Goal: Task Accomplishment & Management: Manage account settings

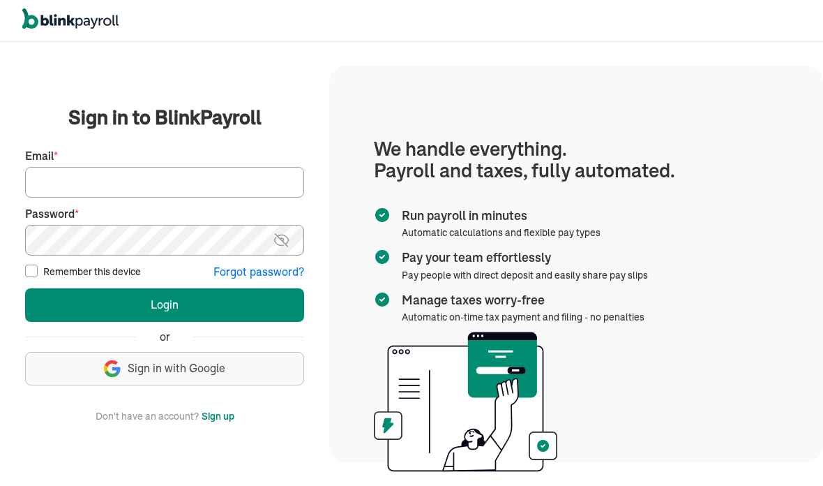
click at [216, 197] on input "Email *" at bounding box center [164, 182] width 279 height 31
click at [207, 197] on input "Email *" at bounding box center [164, 182] width 279 height 31
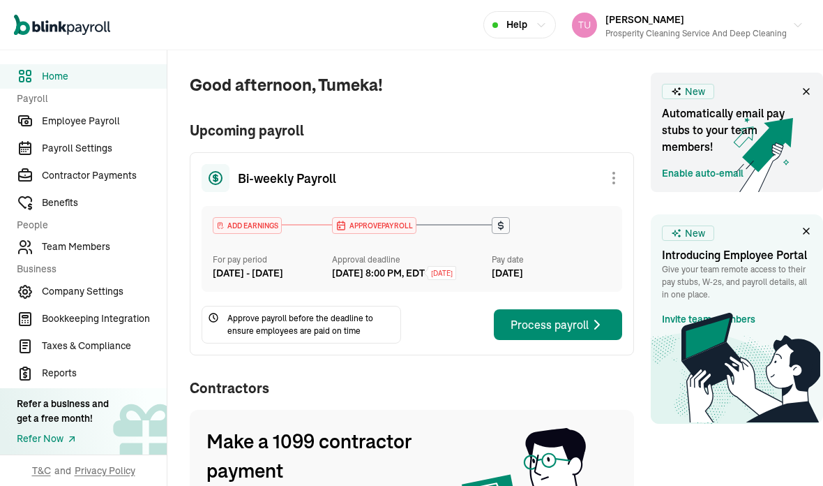
click at [107, 254] on span "Team Members" at bounding box center [104, 246] width 125 height 15
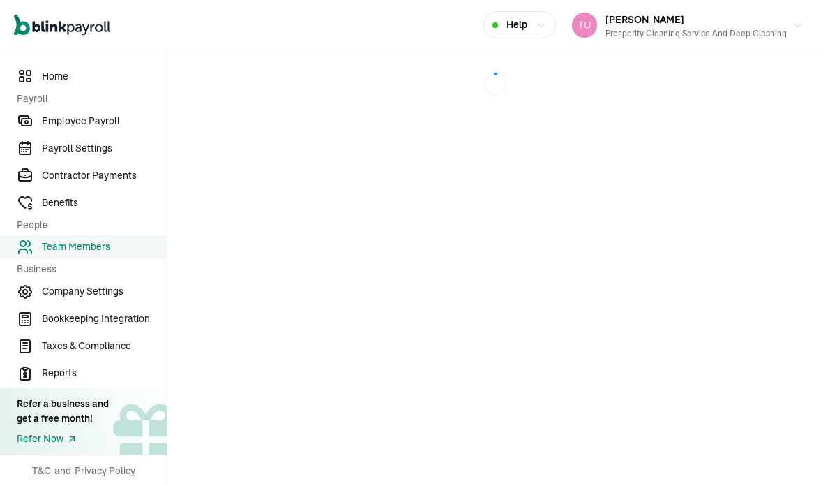
click at [774, 273] on main at bounding box center [495, 267] width 656 height 435
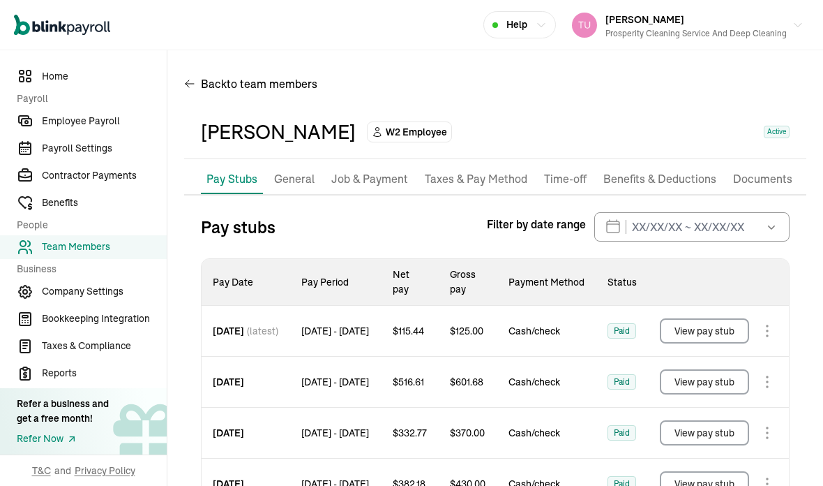
click at [408, 165] on li "Job & Payment" at bounding box center [370, 179] width 88 height 29
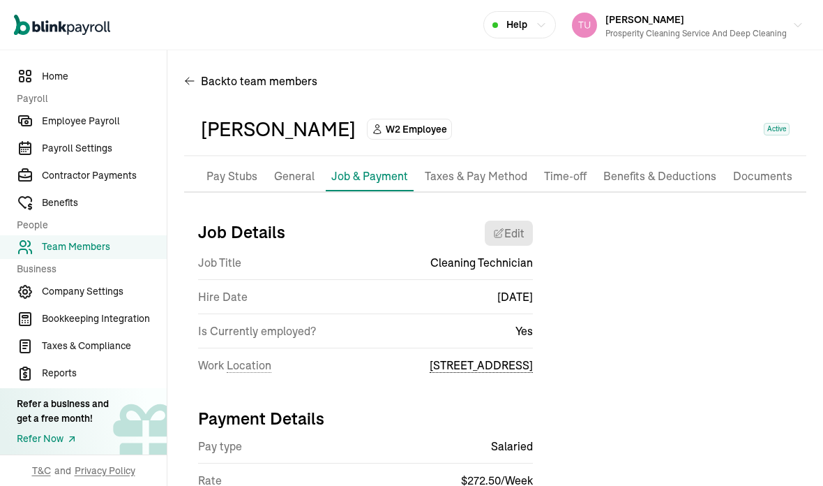
select select "[STREET_ADDRESS]"
select select "2"
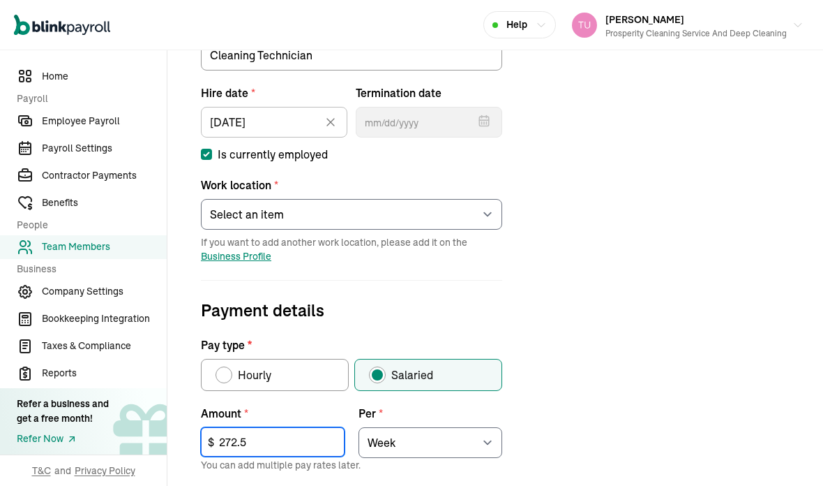
click at [291, 427] on input "272.5" at bounding box center [273, 441] width 144 height 29
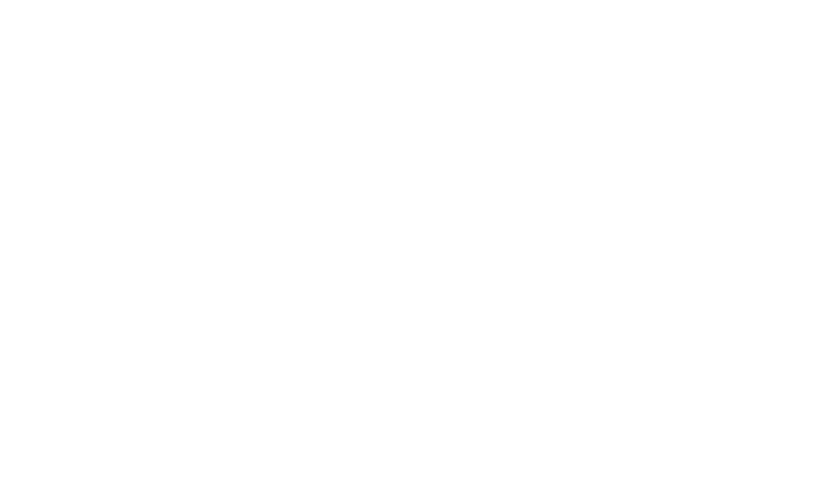
type input "2"
type input "5"
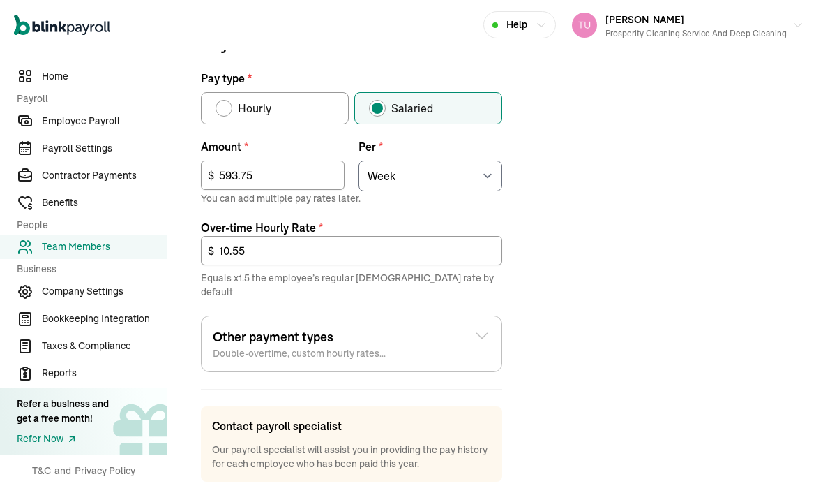
type input "593.75"
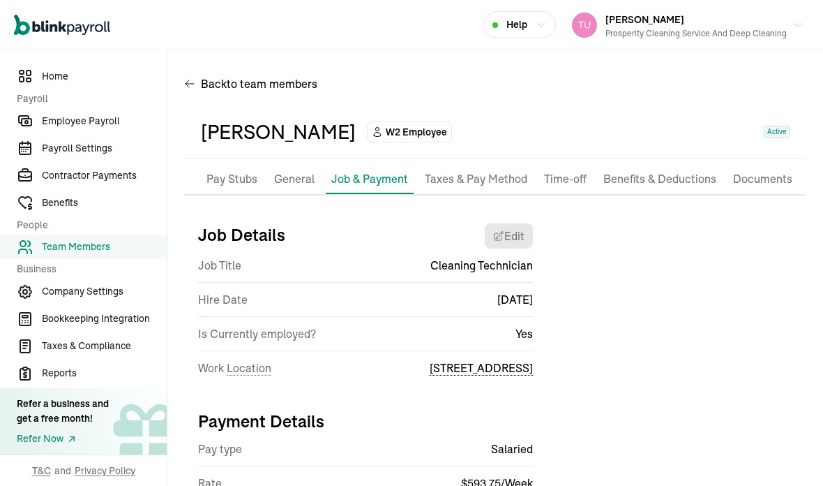
click at [104, 128] on span "Employee Payroll" at bounding box center [104, 121] width 125 height 15
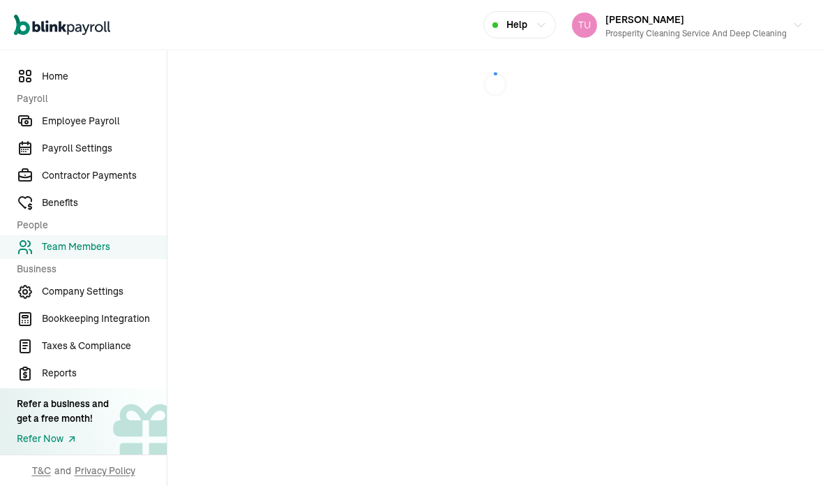
click at [774, 273] on main at bounding box center [495, 267] width 656 height 435
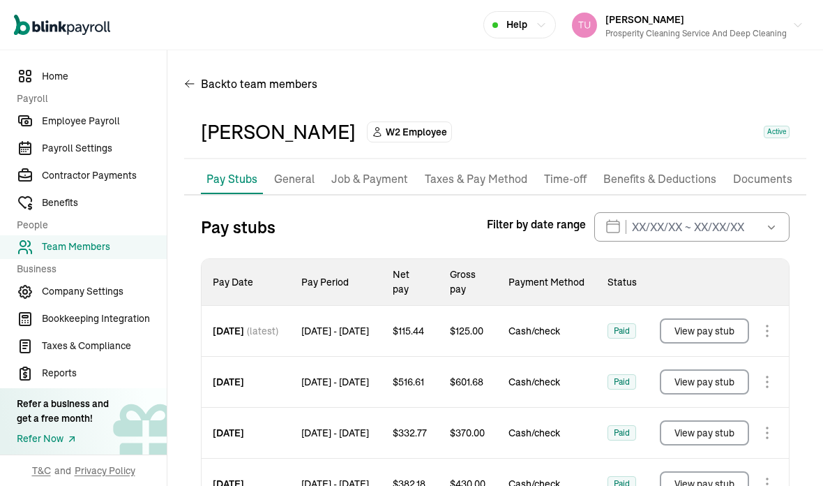
click at [408, 165] on li "Job & Payment" at bounding box center [370, 179] width 88 height 29
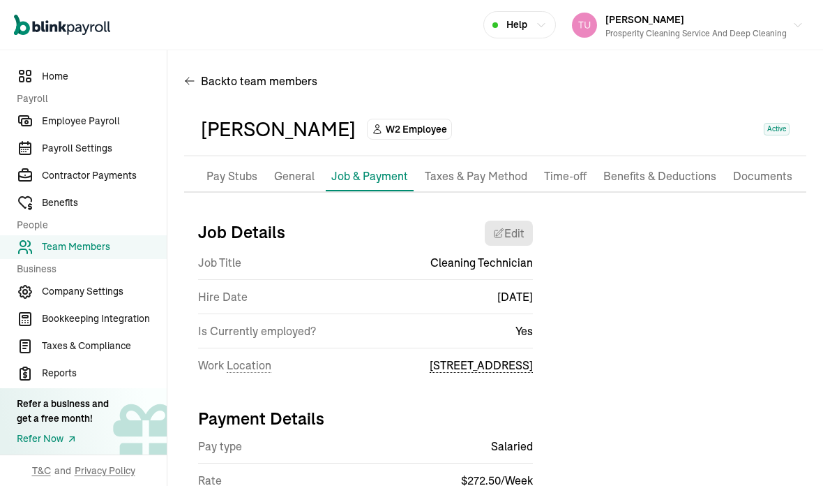
select select "[STREET_ADDRESS]"
select select "2"
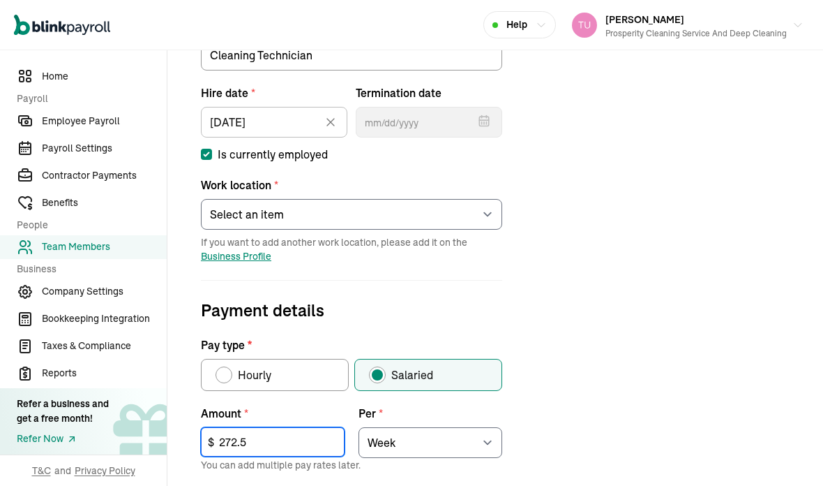
click at [291, 427] on input "272.5" at bounding box center [273, 441] width 144 height 29
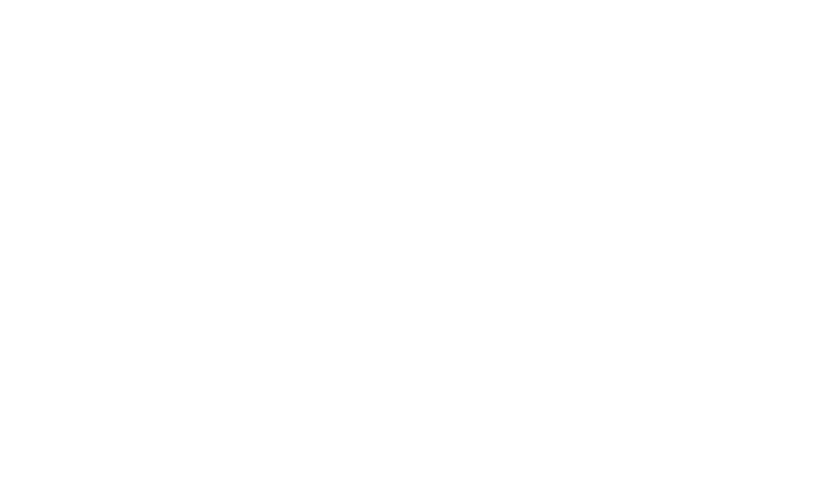
type input "2"
type input "5"
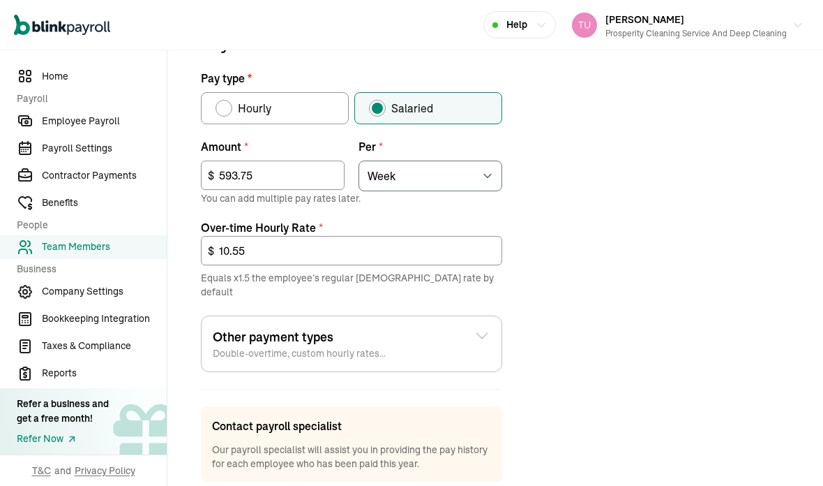
type input "593.75"
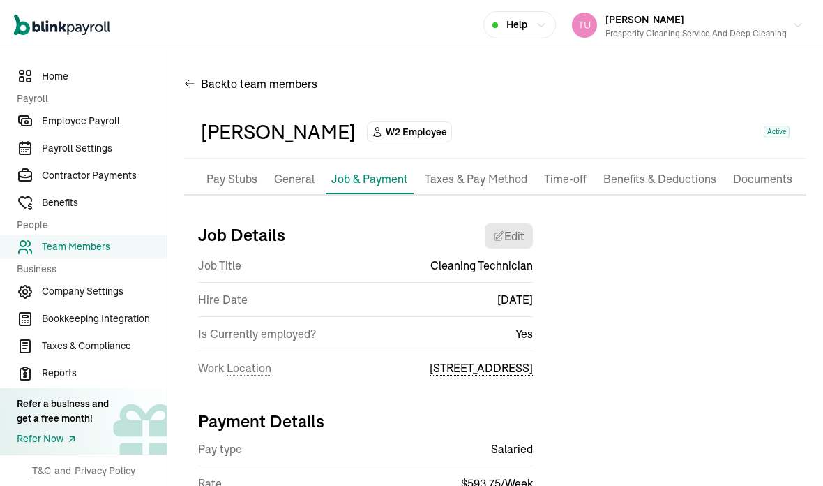
click at [104, 128] on span "Employee Payroll" at bounding box center [104, 121] width 125 height 15
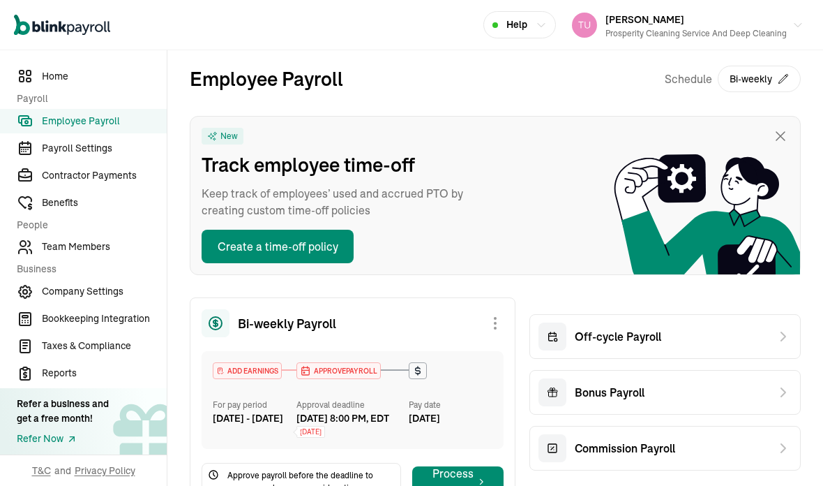
click at [116, 254] on span "Team Members" at bounding box center [104, 246] width 125 height 15
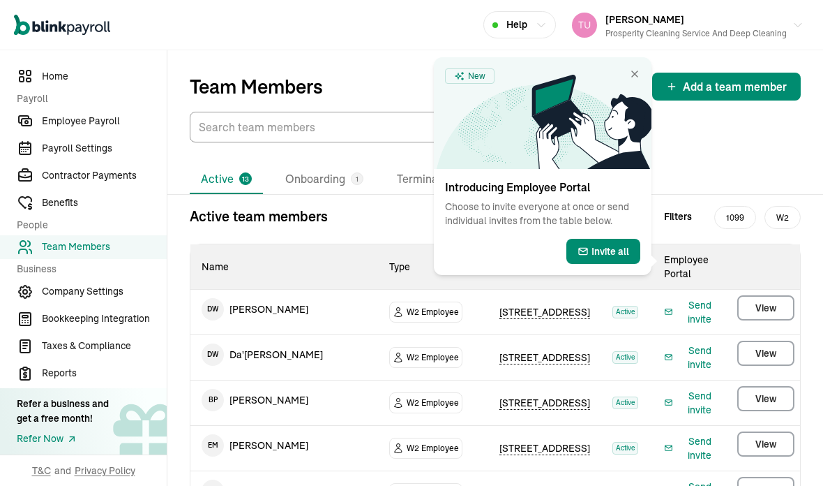
click at [620, 84] on icon at bounding box center [592, 122] width 120 height 94
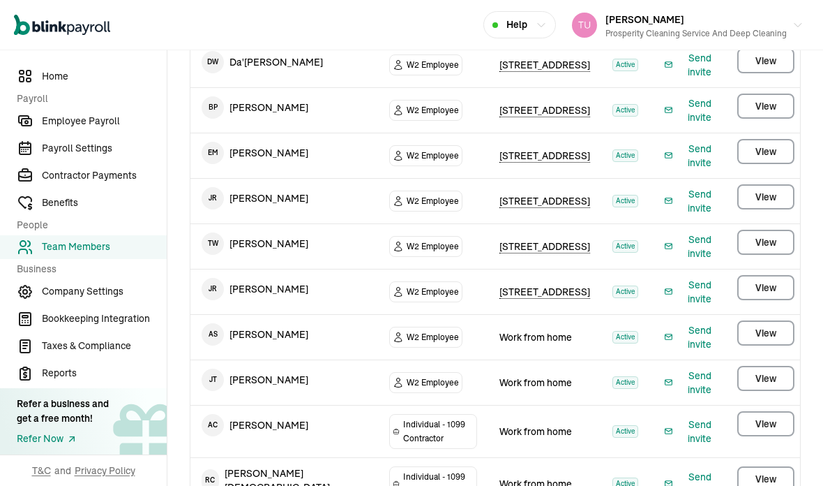
scroll to position [294, 0]
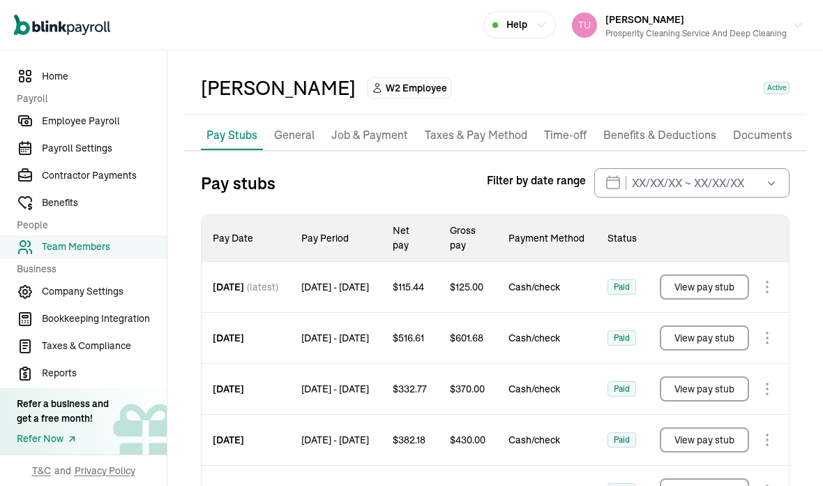
scroll to position [43, 0]
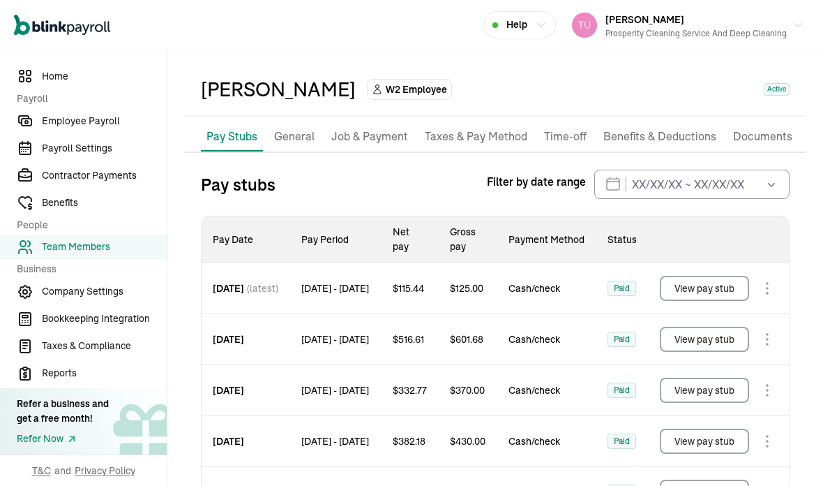
click at [668, 128] on p "Benefits & Deductions" at bounding box center [659, 137] width 113 height 18
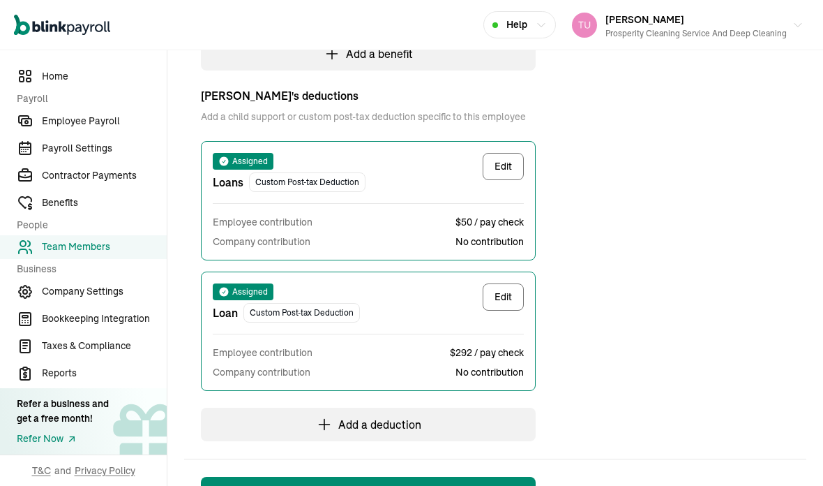
scroll to position [446, 0]
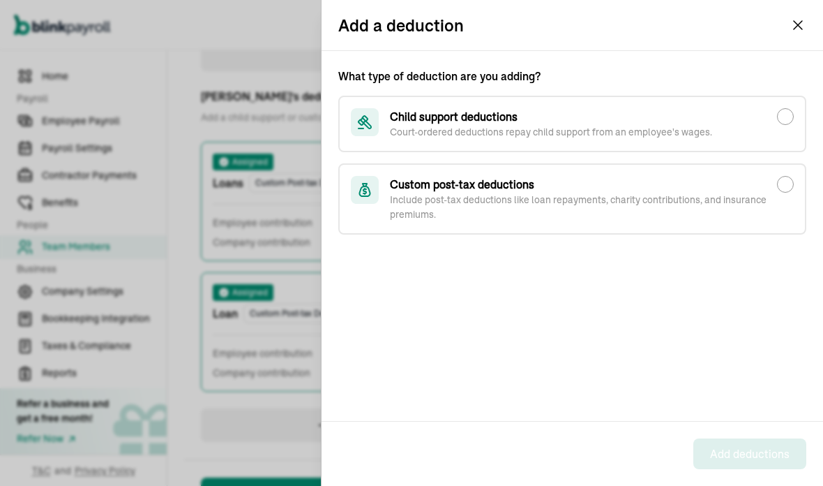
click at [791, 179] on input "Custom post-tax deductions Include post-tax deductions like loan repayments, ch…" at bounding box center [785, 184] width 17 height 17
radio input "true"
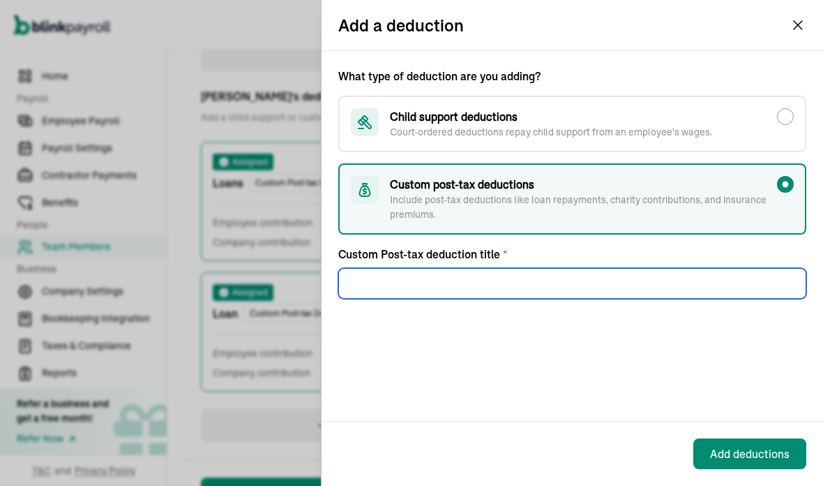
click at [529, 299] on div "What type of deduction are you adding? Child support deductions Court-ordered d…" at bounding box center [573, 236] width 502 height 370
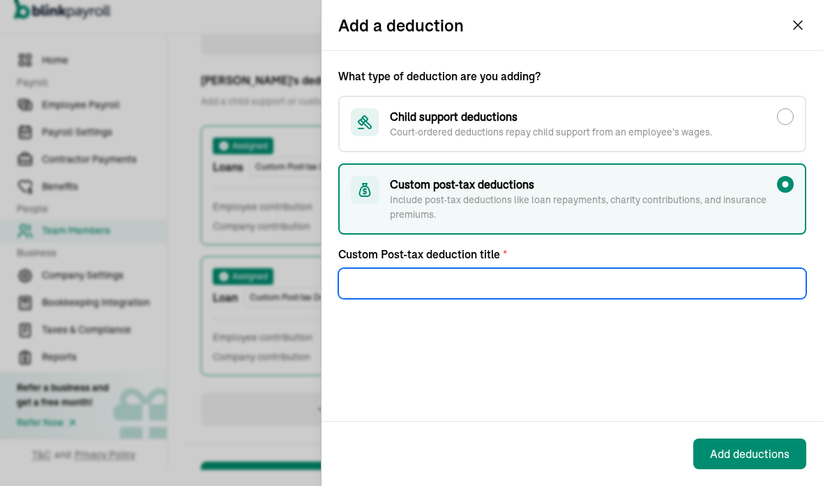
scroll to position [56, 0]
click at [398, 268] on input "Lo" at bounding box center [572, 283] width 468 height 31
type input "Loan"
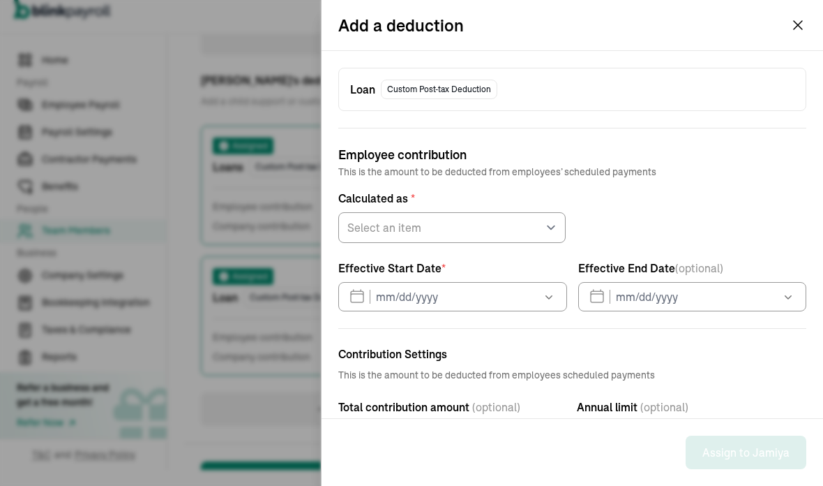
click at [550, 296] on icon "button" at bounding box center [549, 297] width 7 height 4
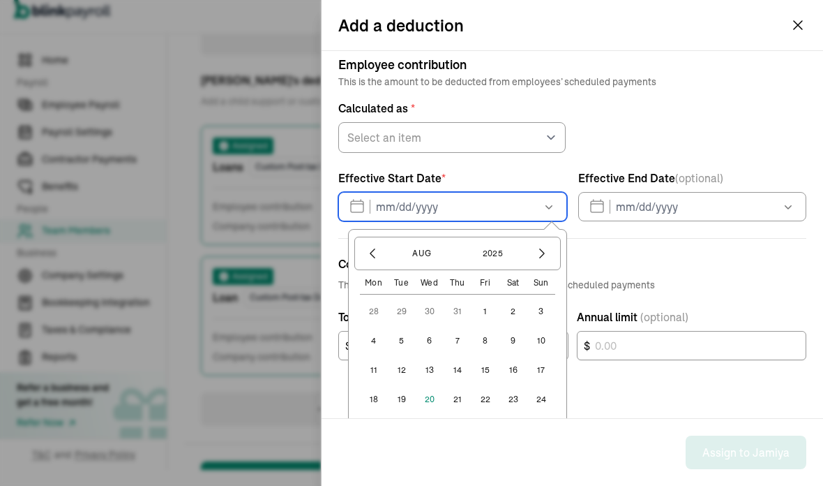
scroll to position [92, 0]
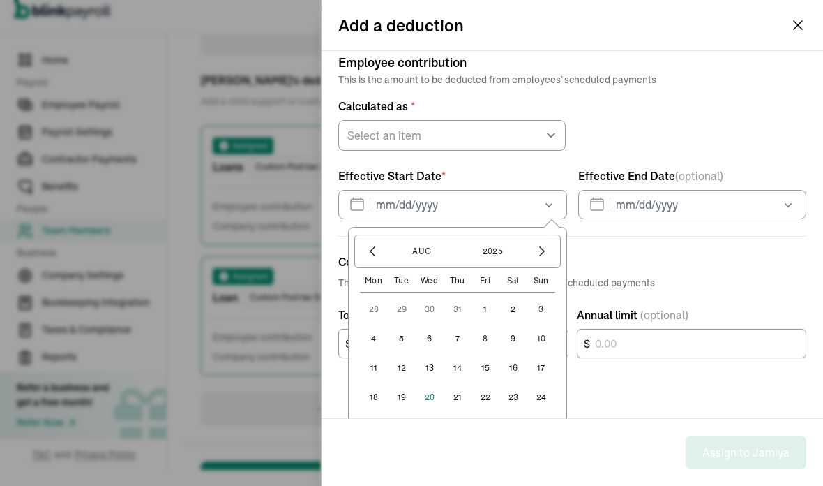
click at [430, 398] on button "20" at bounding box center [430, 397] width 28 height 28
type input "[DATE]"
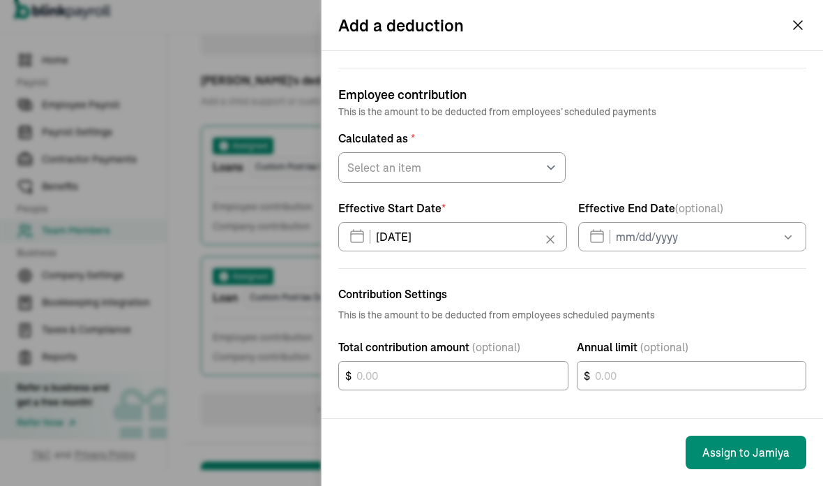
scroll to position [4, 0]
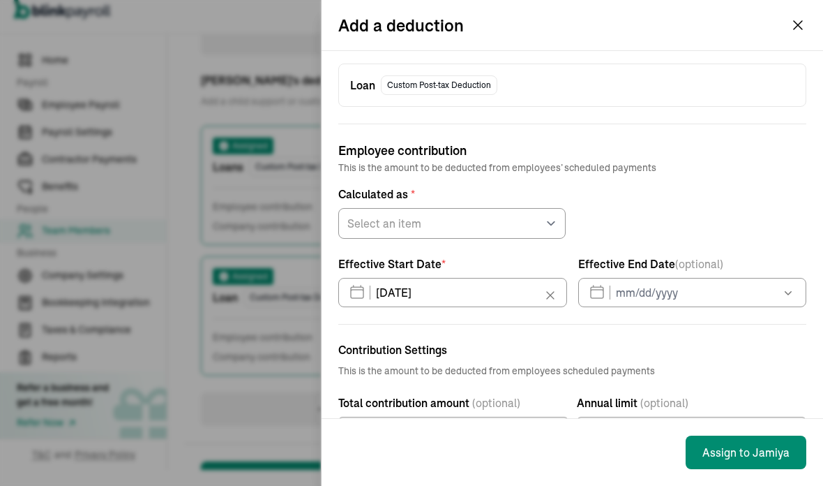
click at [785, 292] on icon "button" at bounding box center [788, 292] width 14 height 14
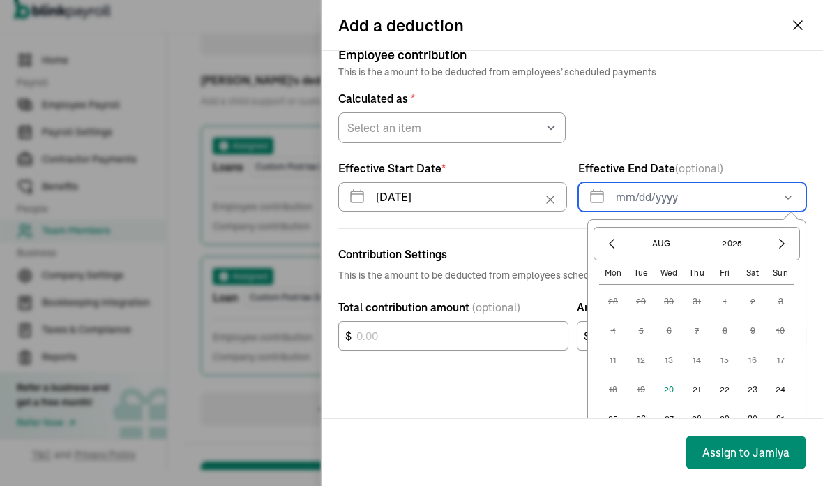
scroll to position [98, 0]
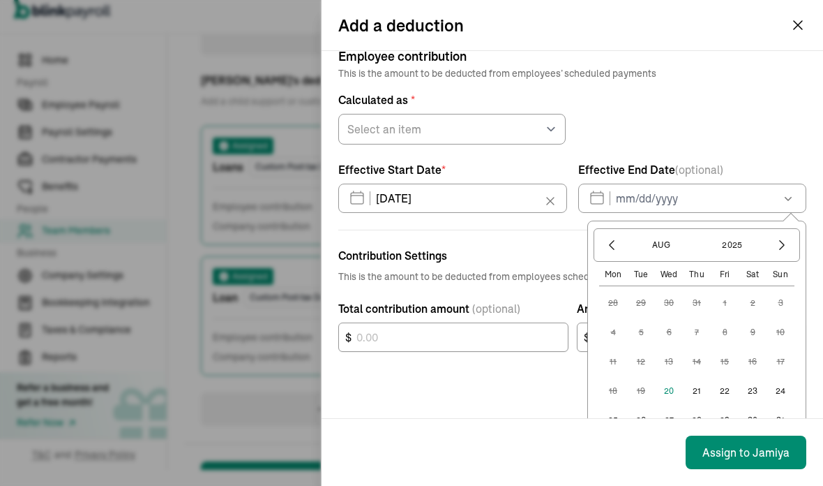
click at [668, 390] on button "20" at bounding box center [669, 391] width 28 height 28
type input "[DATE]"
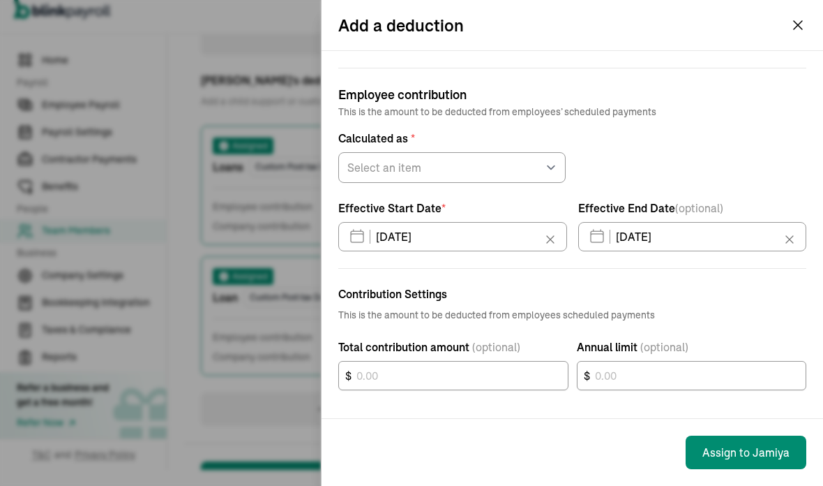
scroll to position [4, 0]
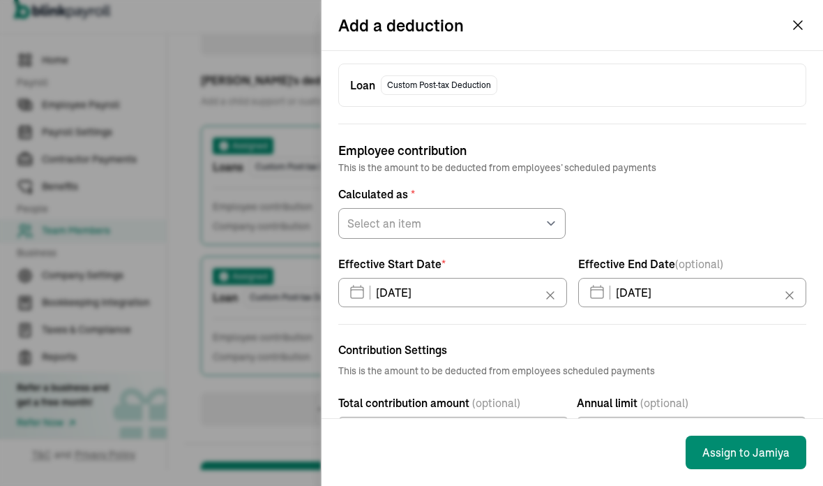
click at [792, 294] on icon at bounding box center [790, 295] width 14 height 14
click at [788, 295] on icon "button" at bounding box center [788, 292] width 14 height 14
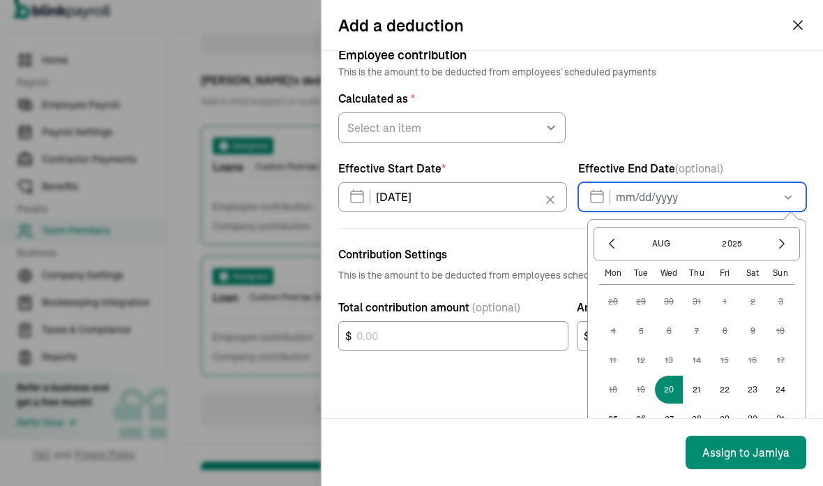
scroll to position [98, 0]
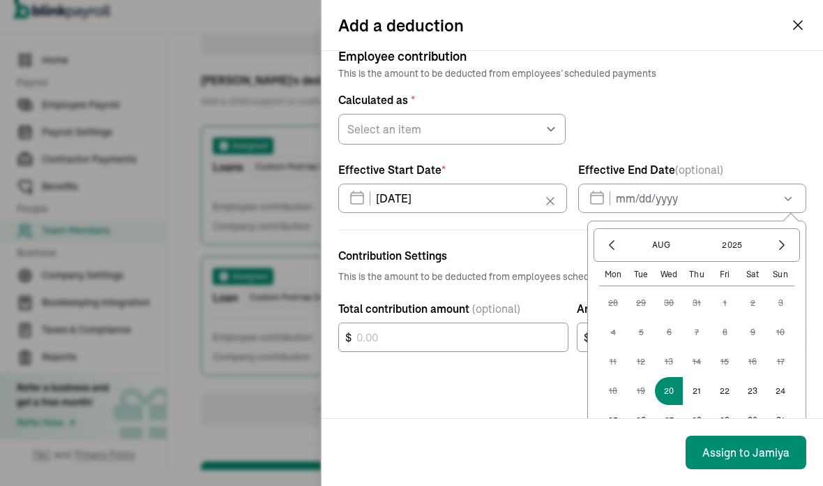
click at [784, 389] on button "24" at bounding box center [781, 391] width 28 height 28
type input "[DATE]"
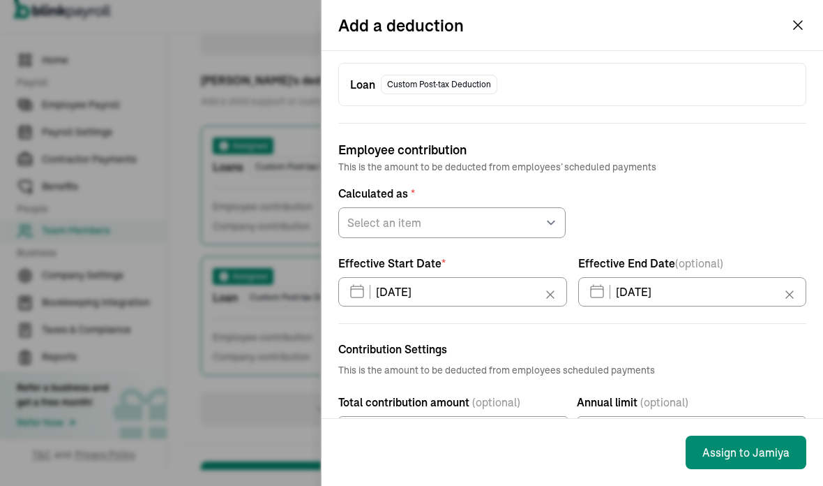
scroll to position [4, 0]
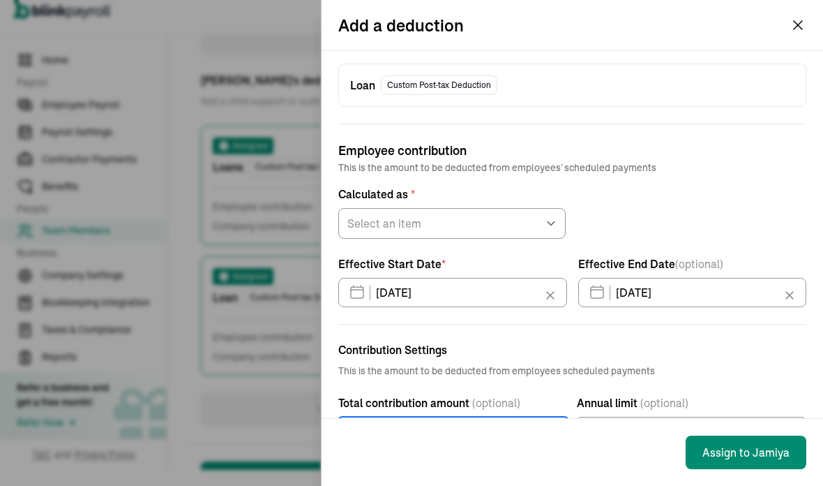
click at [501, 435] on div "$" at bounding box center [453, 430] width 230 height 29
type input "277"
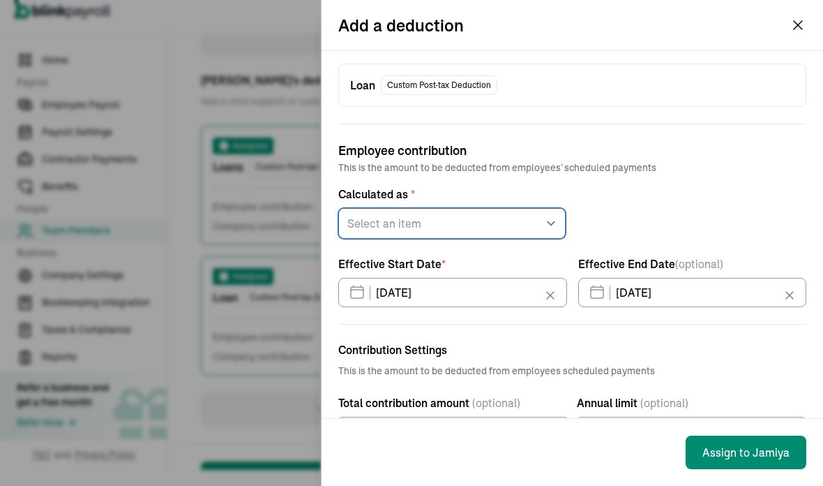
click at [543, 223] on select "Select an item Fixed amount Percentage of gross pay" at bounding box center [451, 223] width 227 height 31
select select "1"
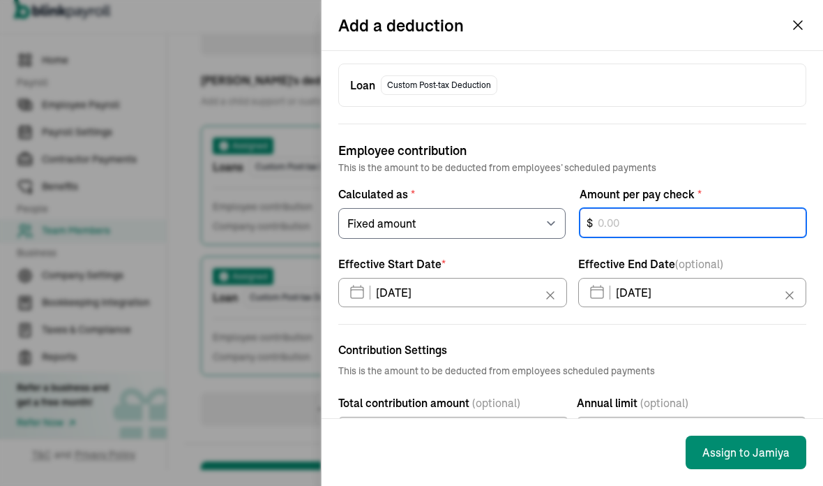
click at [673, 216] on div "$" at bounding box center [693, 223] width 227 height 31
type input "277"
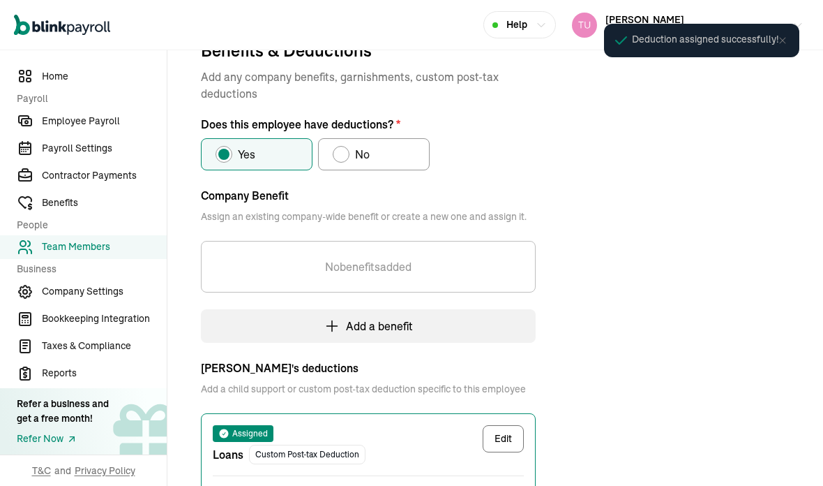
scroll to position [165, 0]
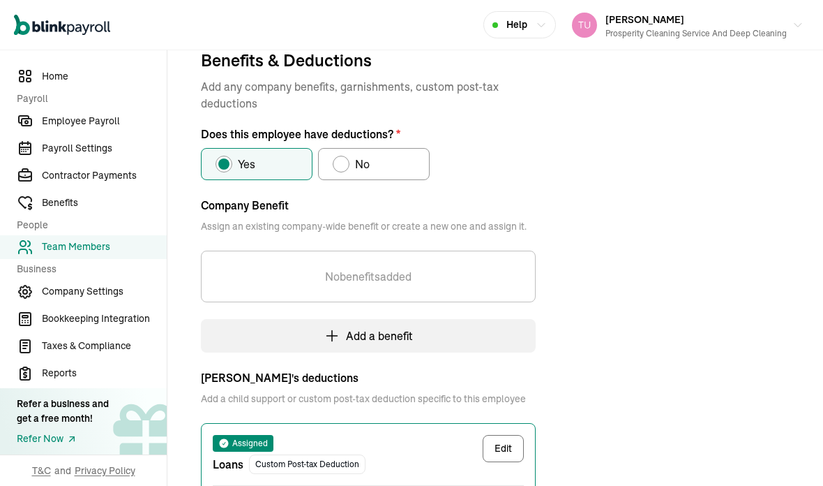
click at [97, 128] on span "Employee Payroll" at bounding box center [104, 121] width 125 height 15
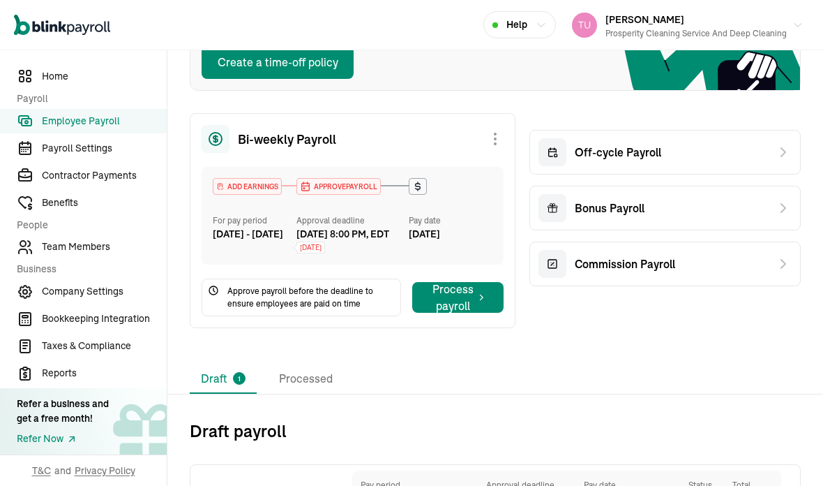
scroll to position [184, 0]
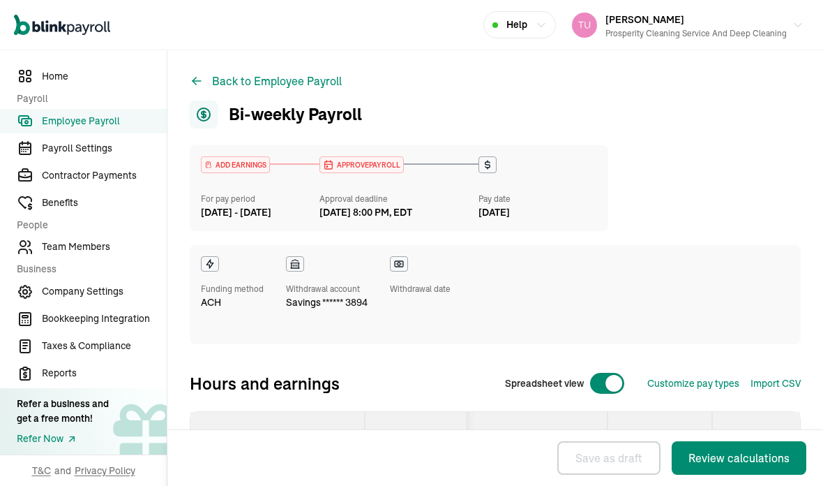
select select "direct_deposit"
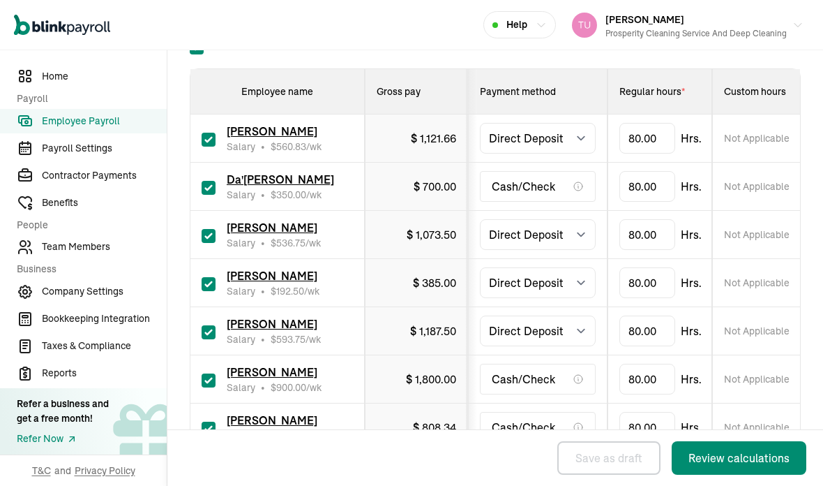
scroll to position [454, 0]
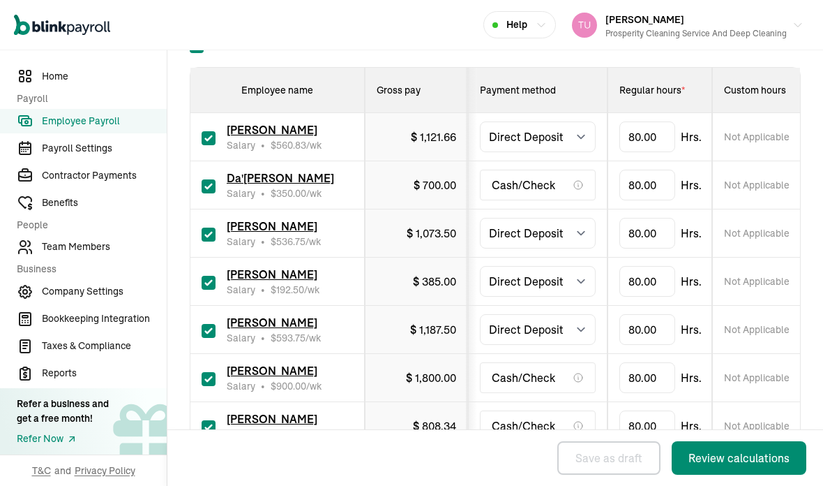
click at [197, 53] on input "Select all" at bounding box center [197, 46] width 14 height 14
checkbox input "false"
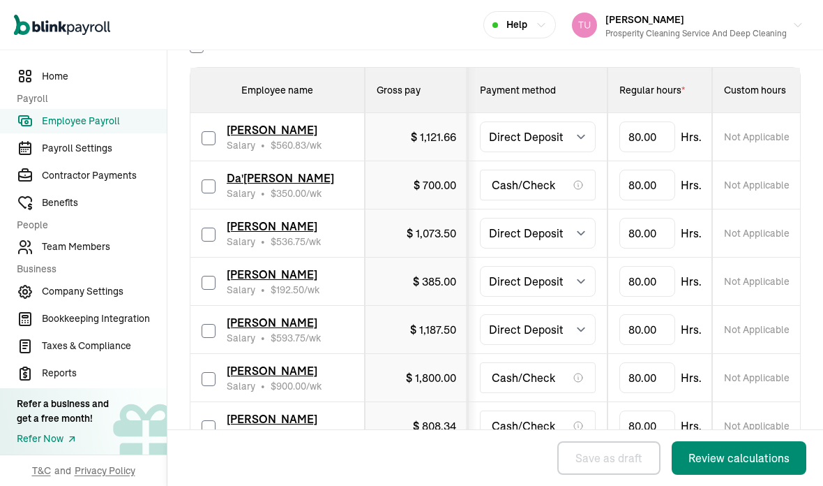
checkbox input "false"
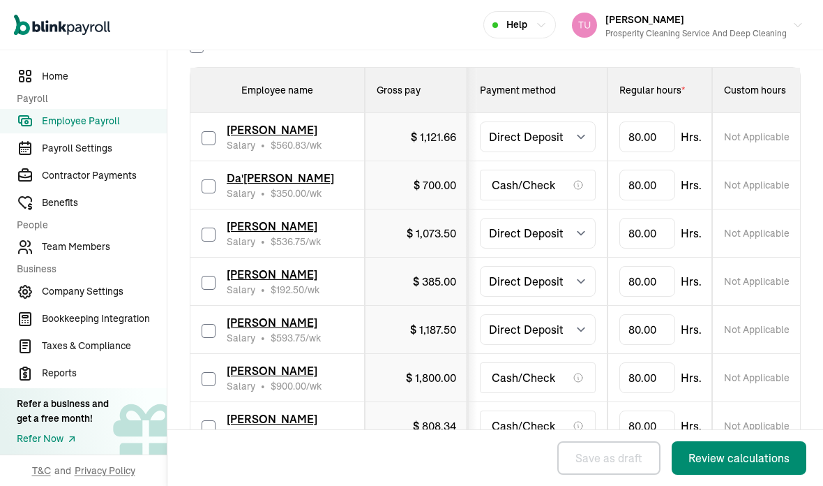
checkbox input "false"
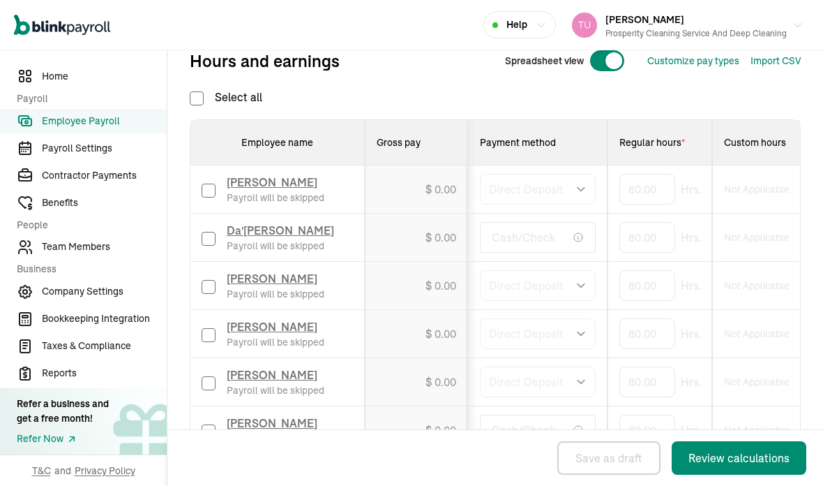
scroll to position [396, 0]
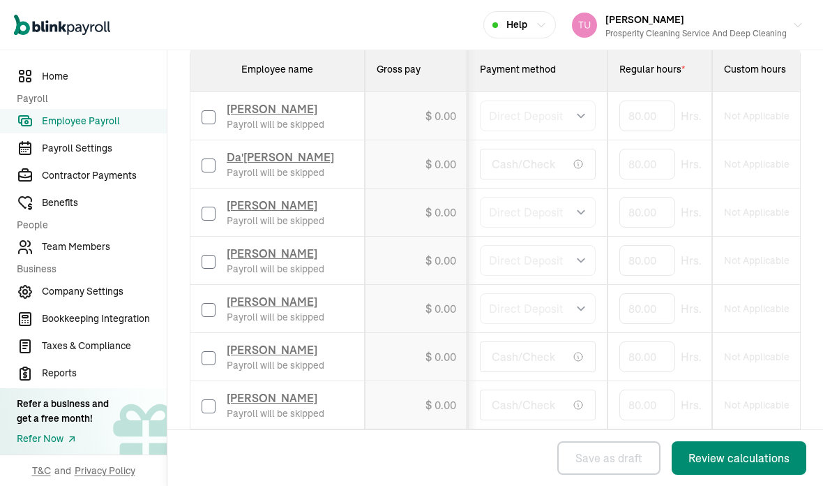
click at [205, 124] on input "checkbox" at bounding box center [209, 117] width 14 height 14
checkbox input "true"
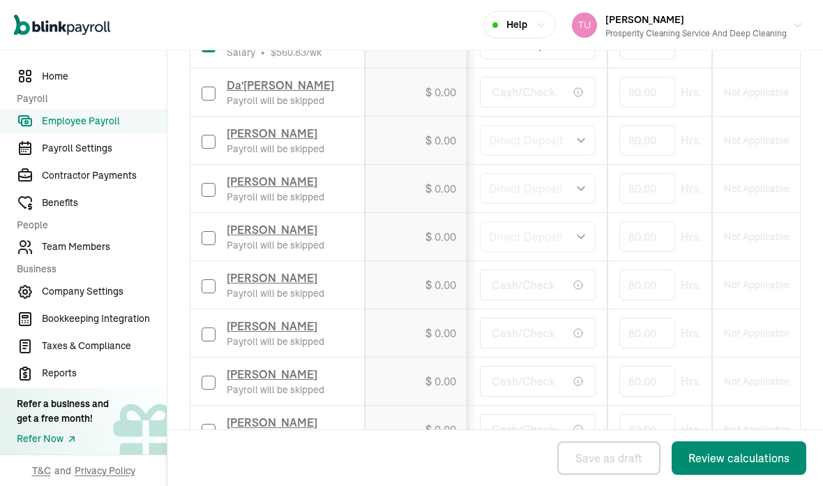
scroll to position [548, 0]
click at [211, 196] on input "checkbox" at bounding box center [209, 189] width 14 height 14
checkbox input "true"
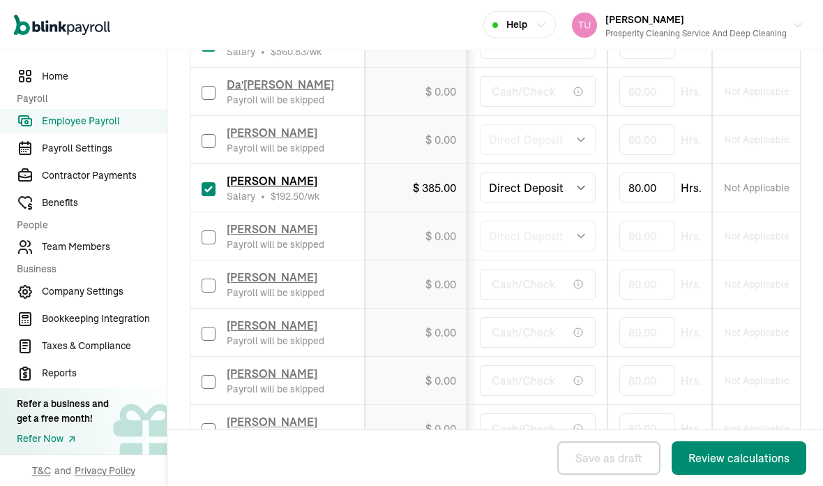
click at [211, 244] on input "checkbox" at bounding box center [209, 237] width 14 height 14
checkbox input "true"
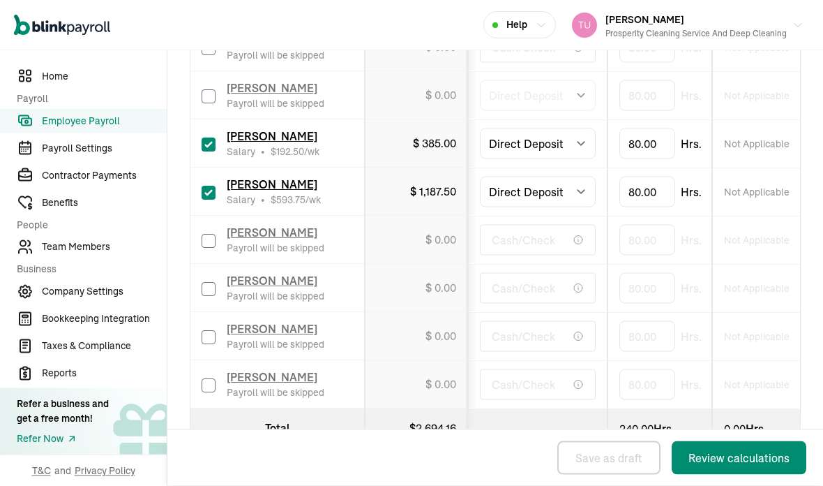
scroll to position [56, 0]
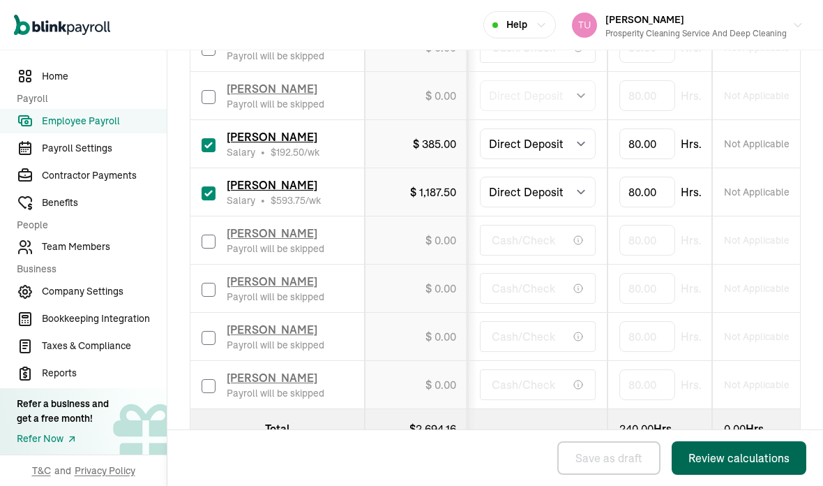
click at [725, 453] on div "Review calculations" at bounding box center [739, 457] width 101 height 17
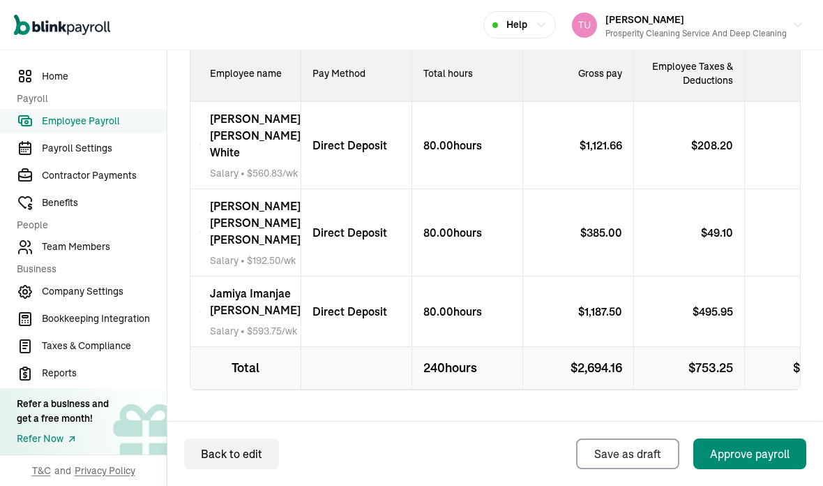
scroll to position [656, 0]
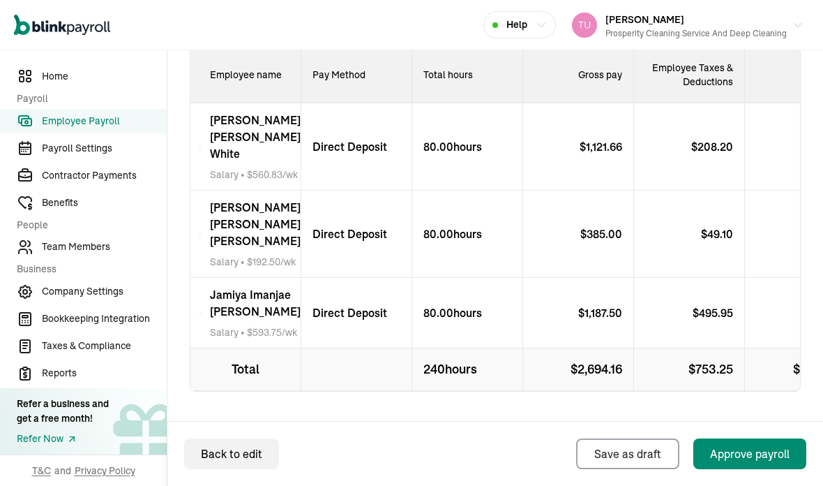
click at [202, 304] on icon at bounding box center [200, 312] width 3 height 17
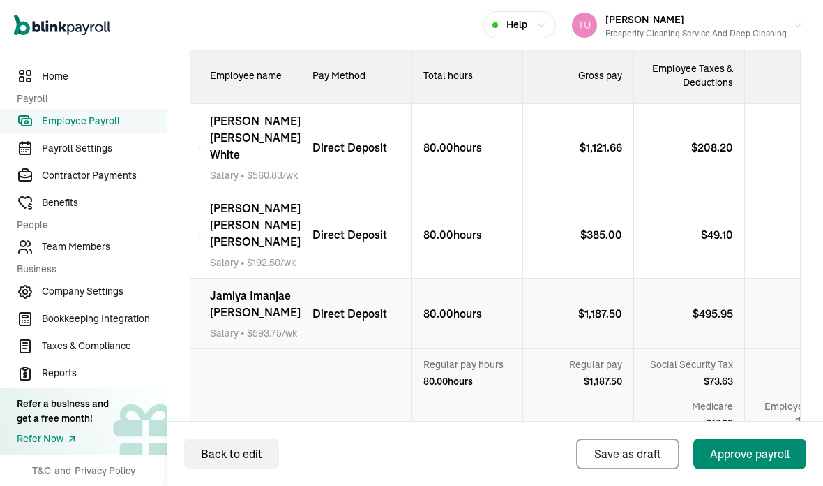
scroll to position [656, 0]
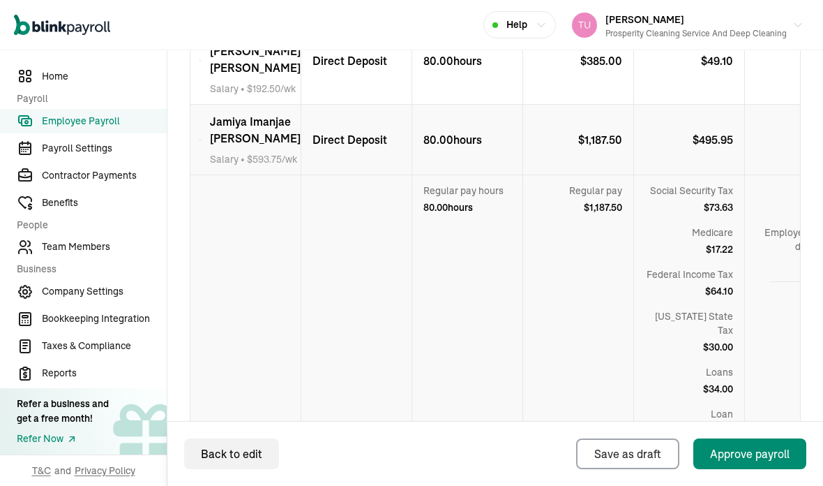
click at [618, 446] on p "$ 2,694.16" at bounding box center [578, 467] width 111 height 43
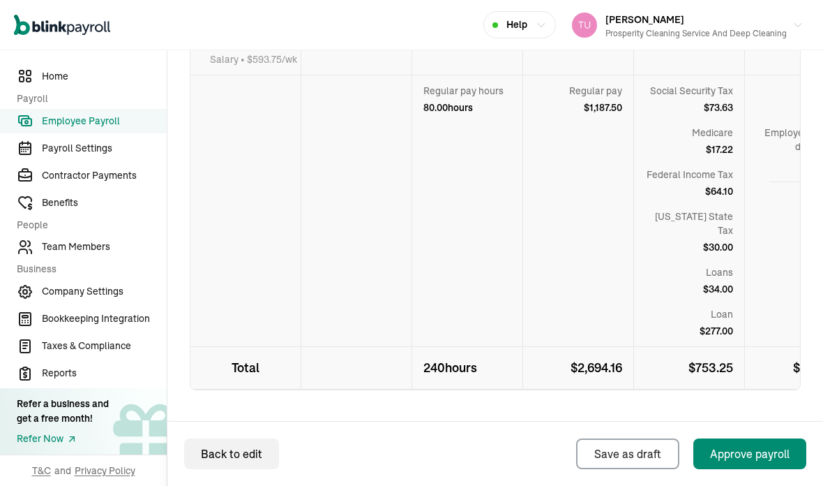
scroll to position [927, 0]
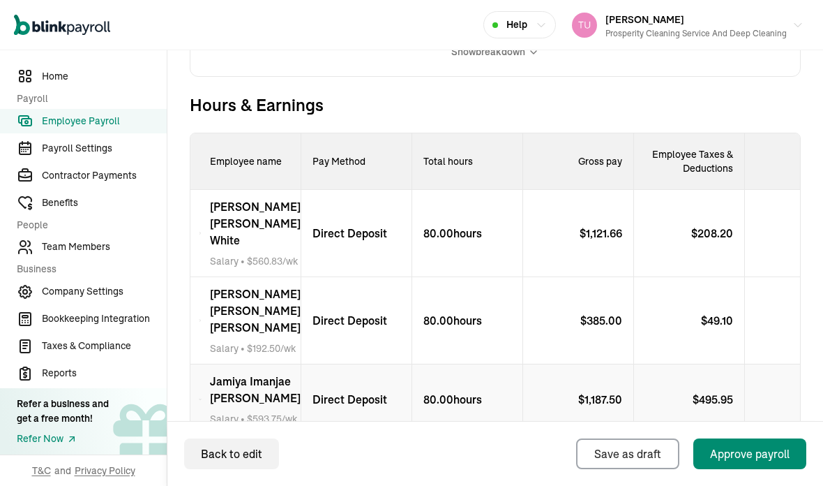
click at [617, 317] on div "$ 385.00" at bounding box center [578, 320] width 111 height 87
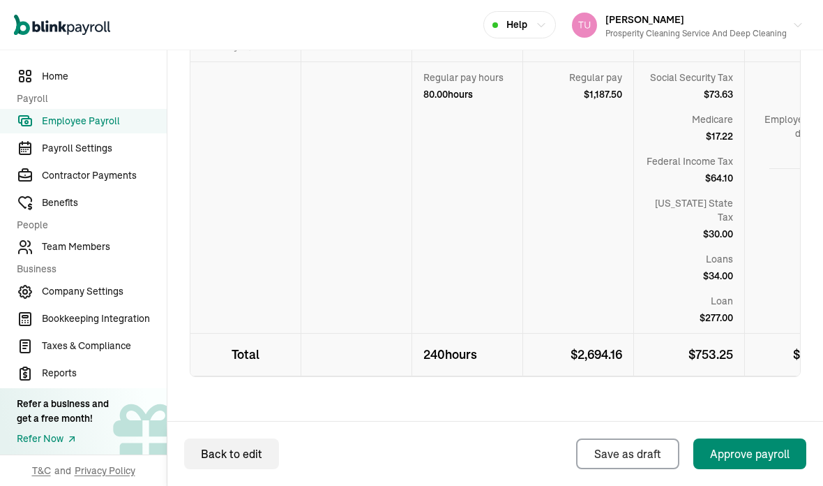
scroll to position [1171, 0]
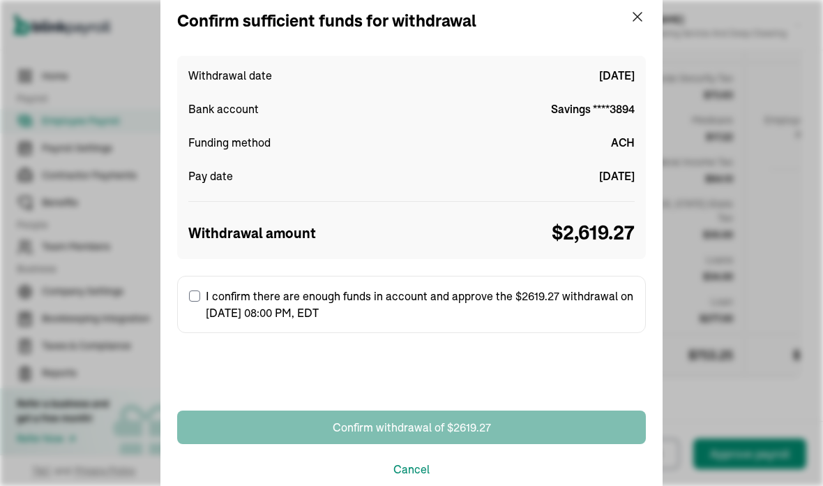
click at [183, 299] on label "I confirm there are enough funds in account and approve the $2619.27 withdrawal…" at bounding box center [411, 304] width 469 height 57
click at [189, 299] on input "I confirm there are enough funds in account and approve the $2619.27 withdrawal…" at bounding box center [194, 295] width 11 height 11
checkbox input "true"
